Goal: Transaction & Acquisition: Purchase product/service

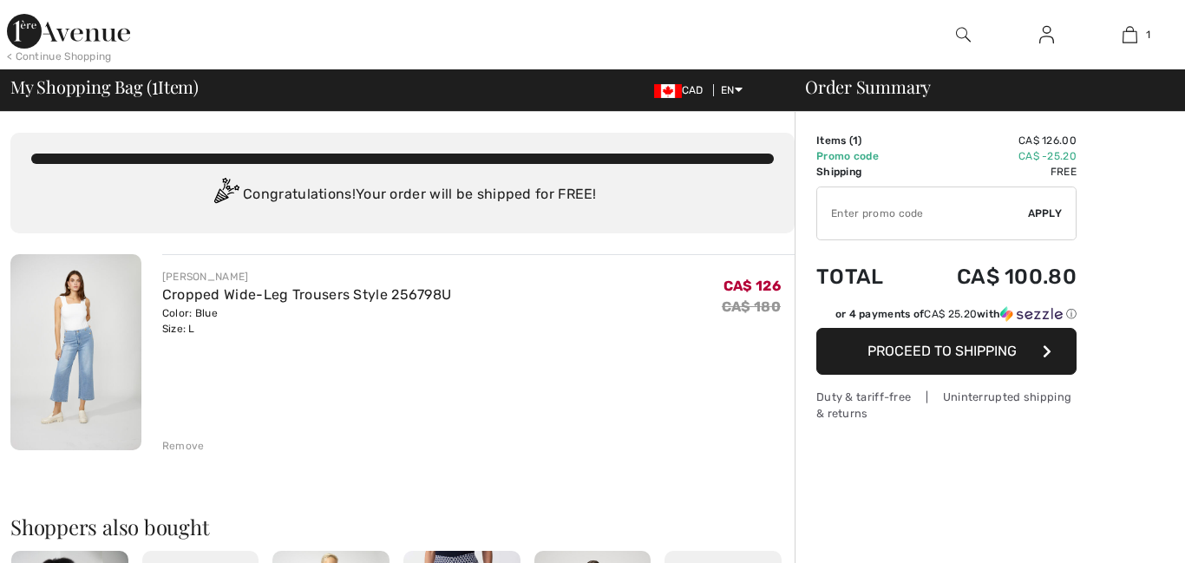
checkbox input "true"
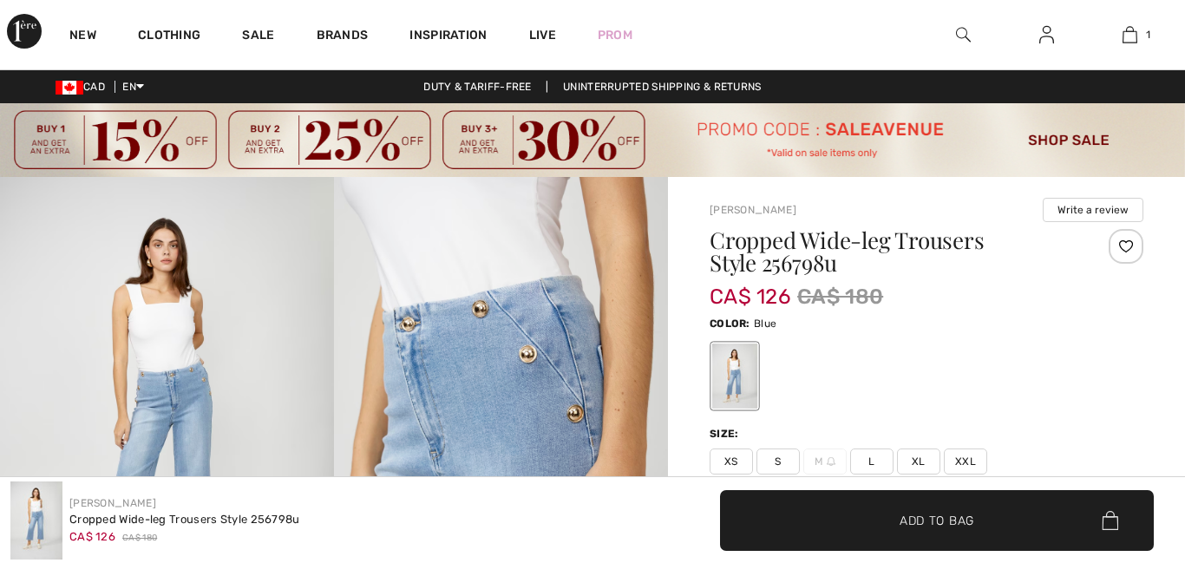
checkbox input "true"
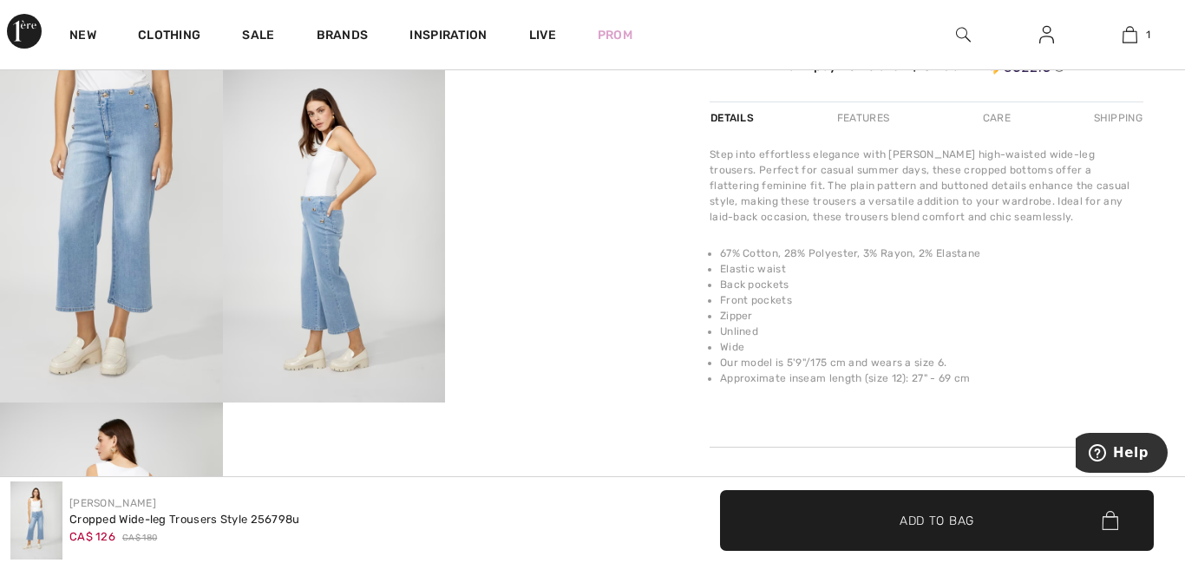
scroll to position [616, 0]
